Goal: Find specific page/section: Find specific page/section

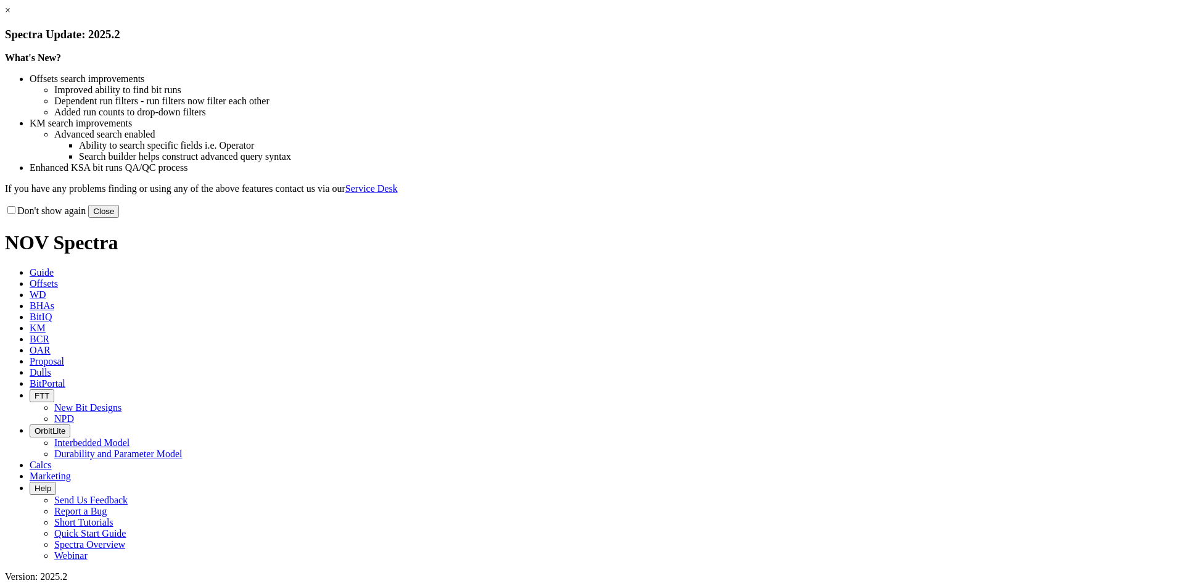
click at [119, 218] on button "Close" at bounding box center [103, 211] width 31 height 13
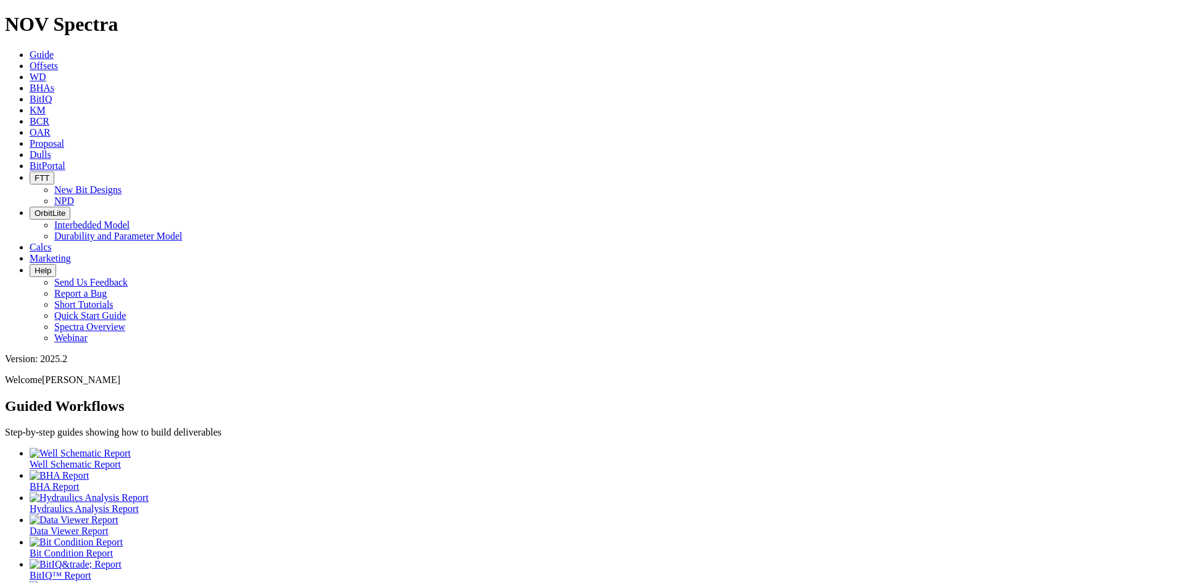
click at [51, 149] on span "Dulls" at bounding box center [41, 154] width 22 height 10
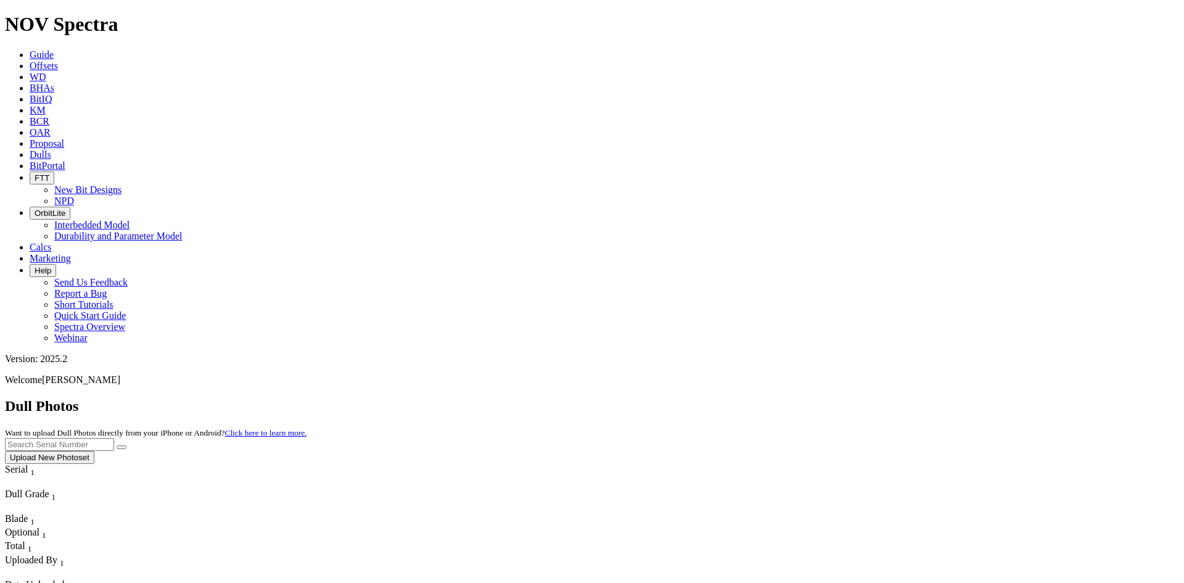
click at [114, 438] on input "text" at bounding box center [59, 444] width 109 height 13
click at [117, 445] on button "submit" at bounding box center [122, 447] width 10 height 4
type input "a321810"
click at [117, 445] on button "submit" at bounding box center [122, 447] width 10 height 4
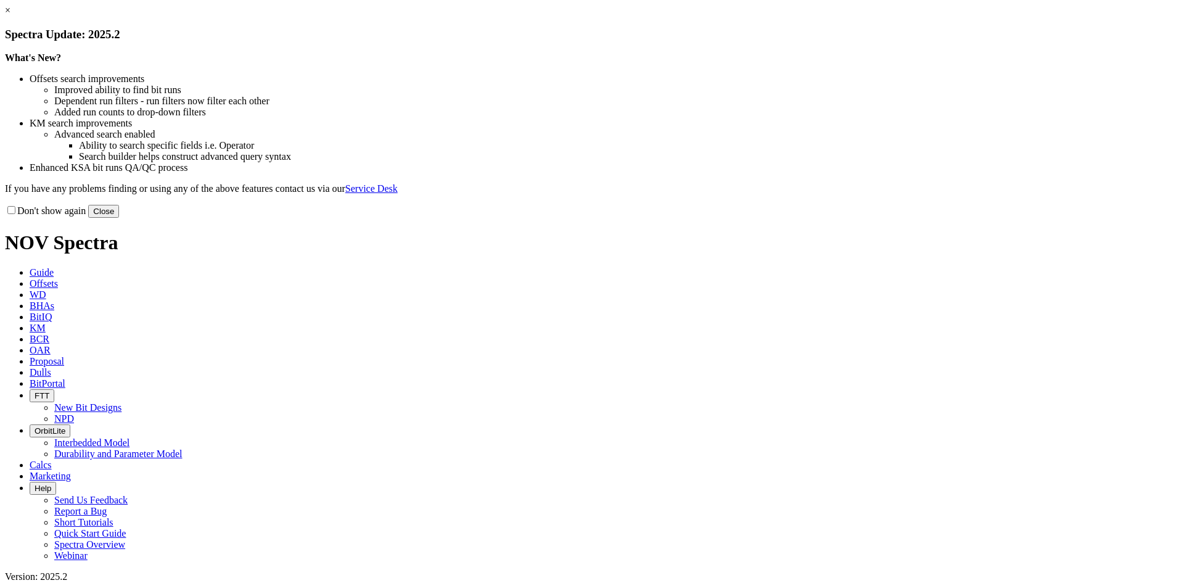
click at [119, 218] on button "Close" at bounding box center [103, 211] width 31 height 13
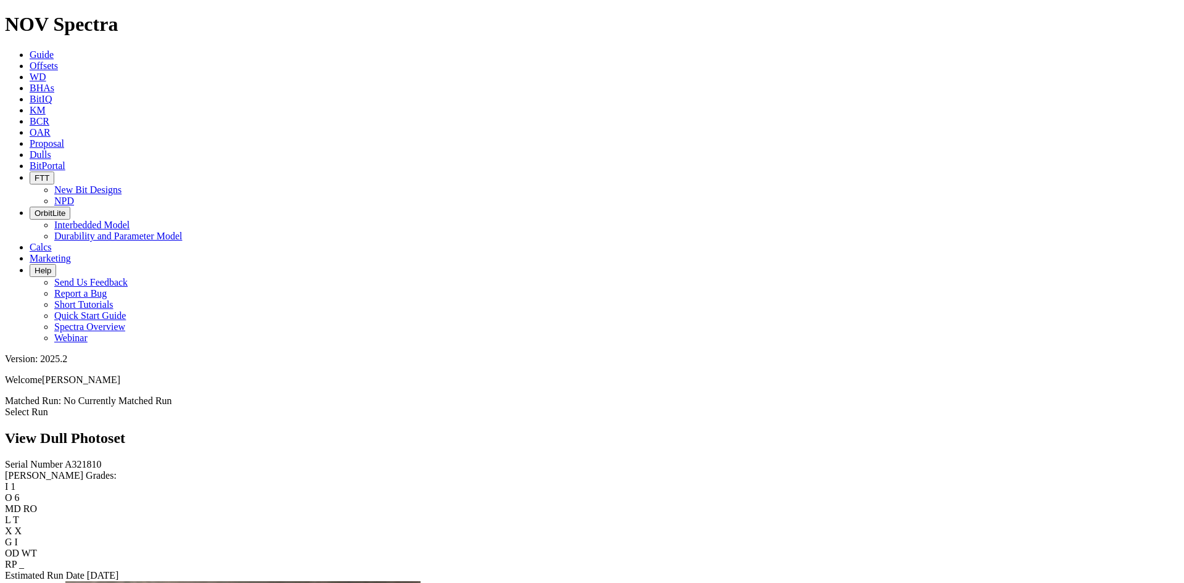
scroll to position [2484, 0]
